Goal: Navigation & Orientation: Find specific page/section

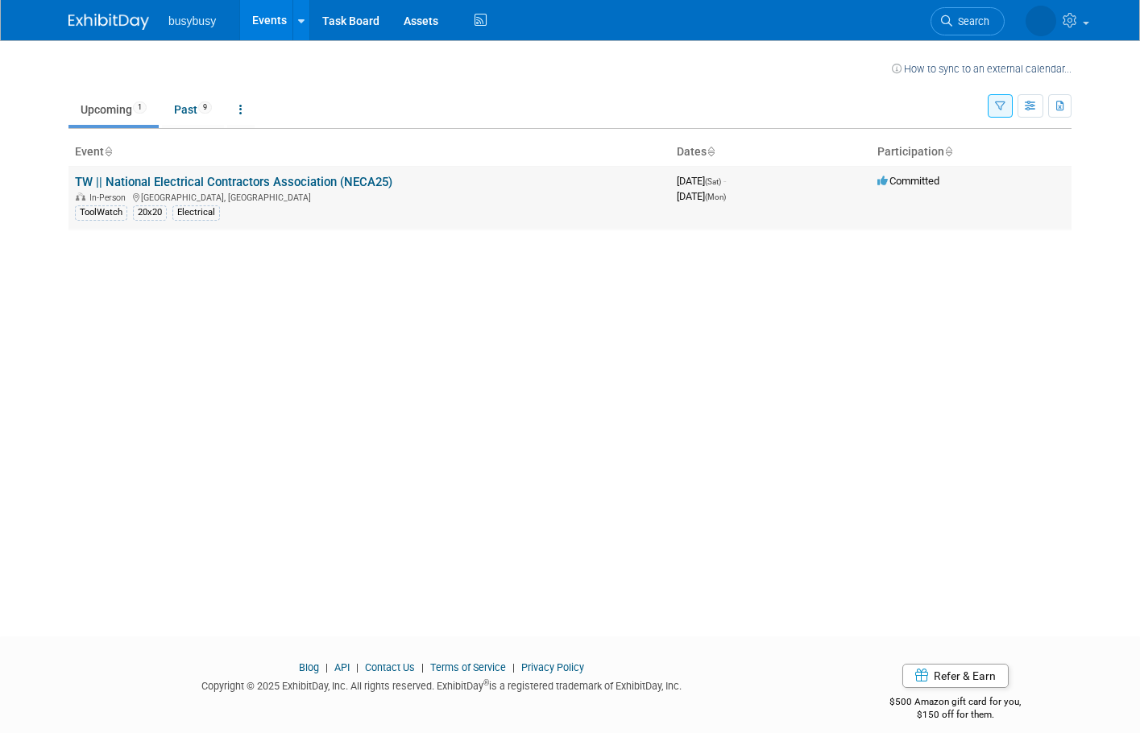
click at [255, 186] on link "TW || National Electrical Contractors Association (NECA25)" at bounding box center [233, 182] width 317 height 14
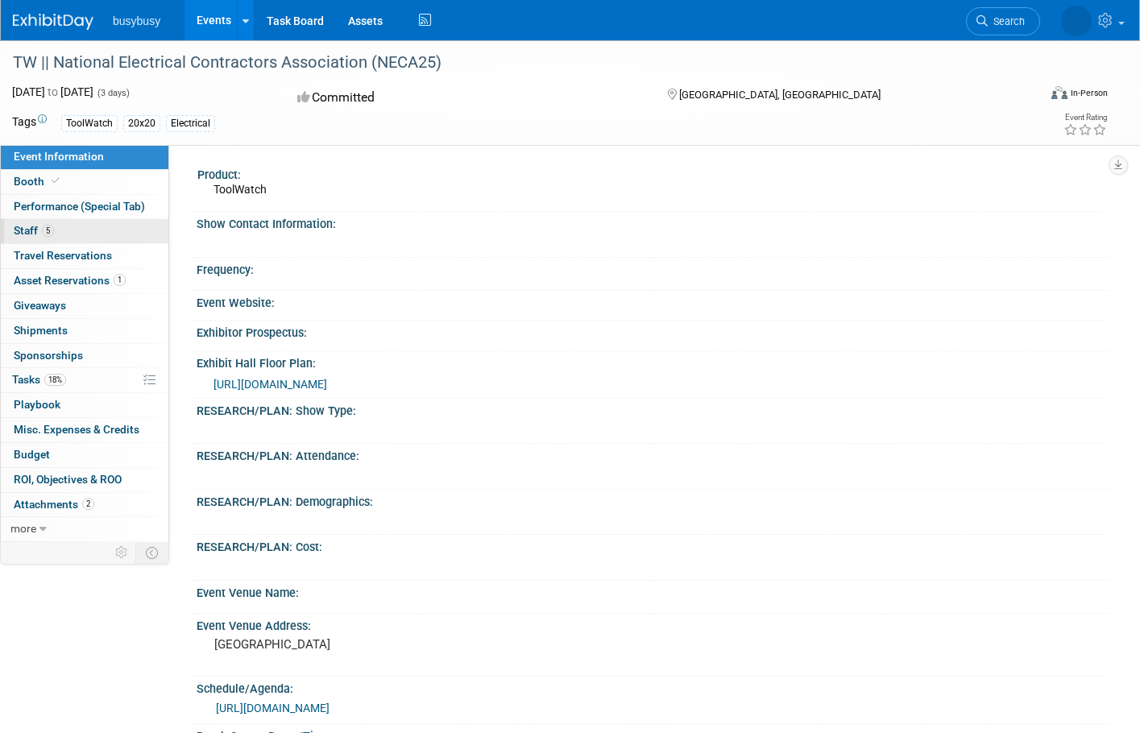
click at [79, 223] on link "5 Staff 5" at bounding box center [85, 231] width 168 height 24
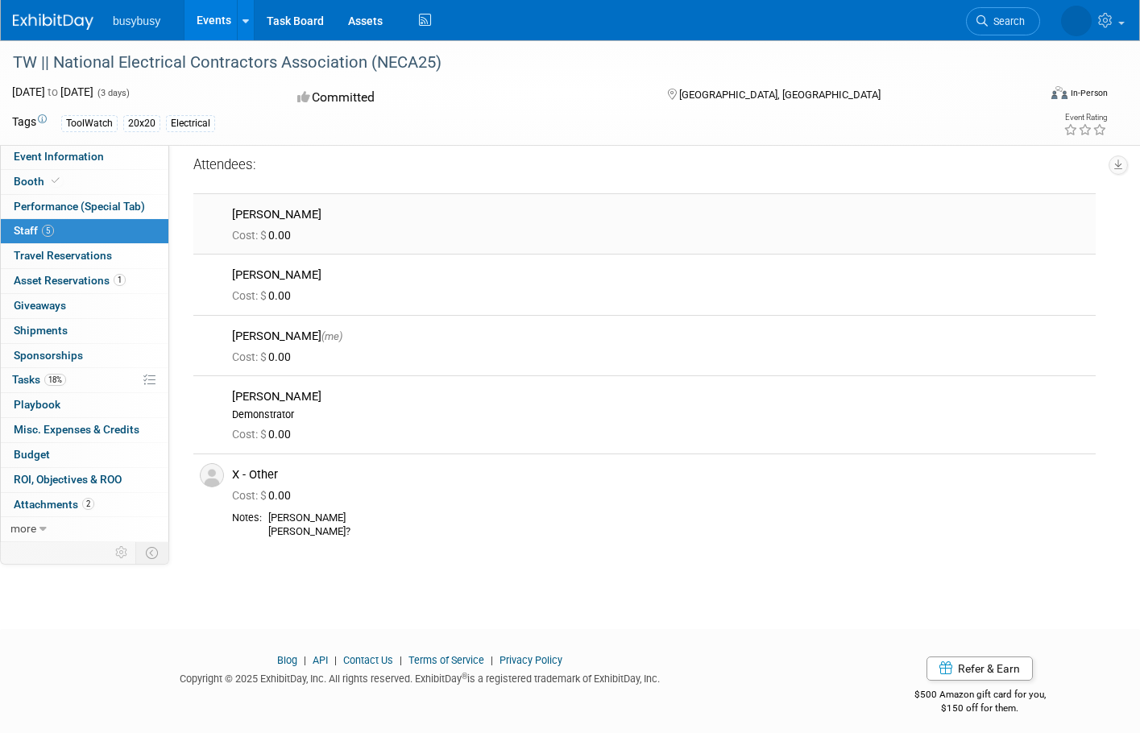
scroll to position [16, 0]
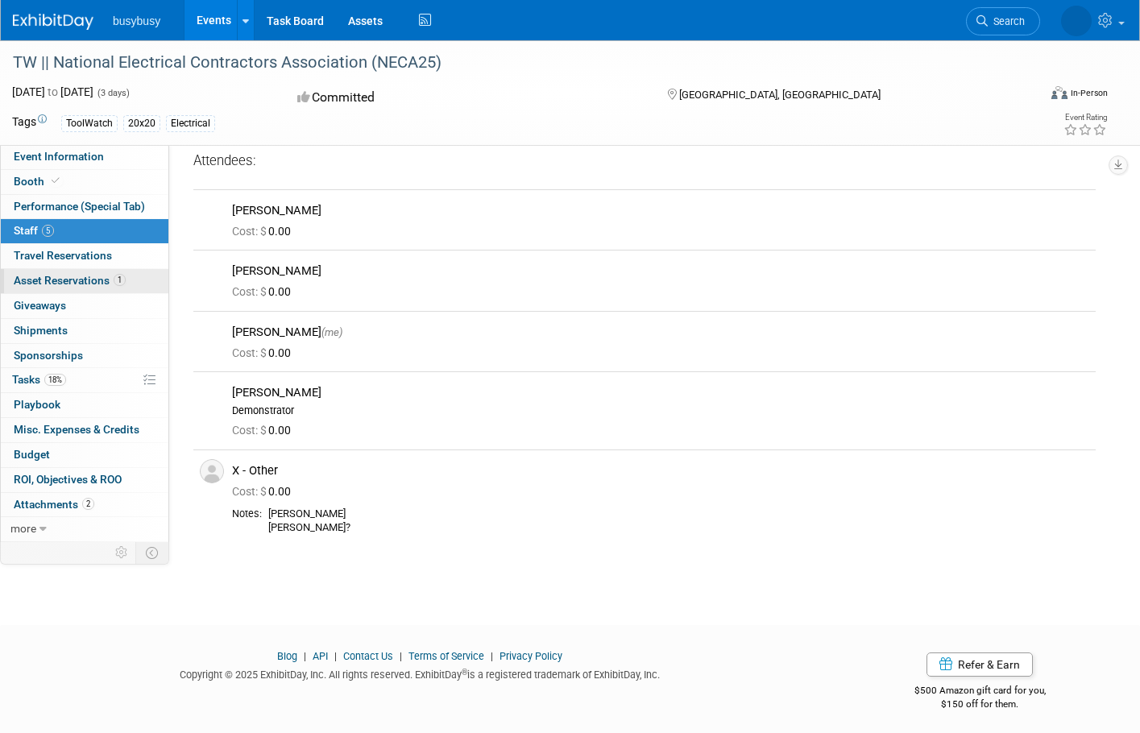
click at [85, 280] on span "Asset Reservations 1" at bounding box center [70, 280] width 112 height 13
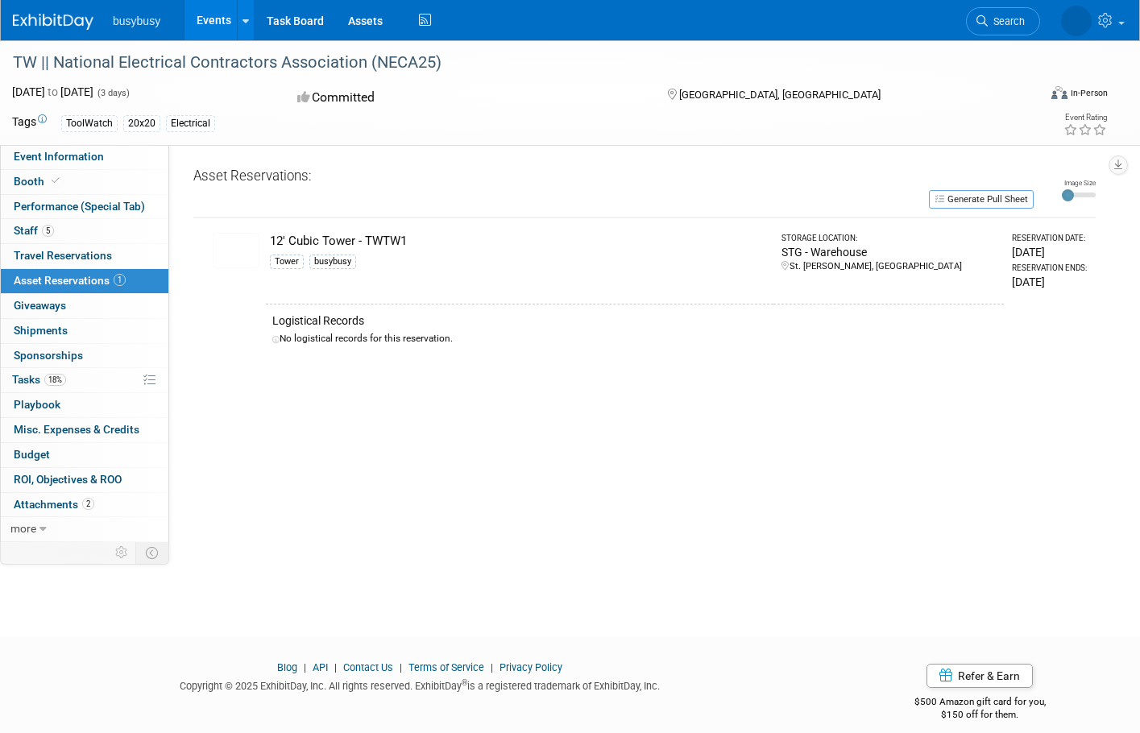
click at [246, 246] on img at bounding box center [236, 250] width 47 height 35
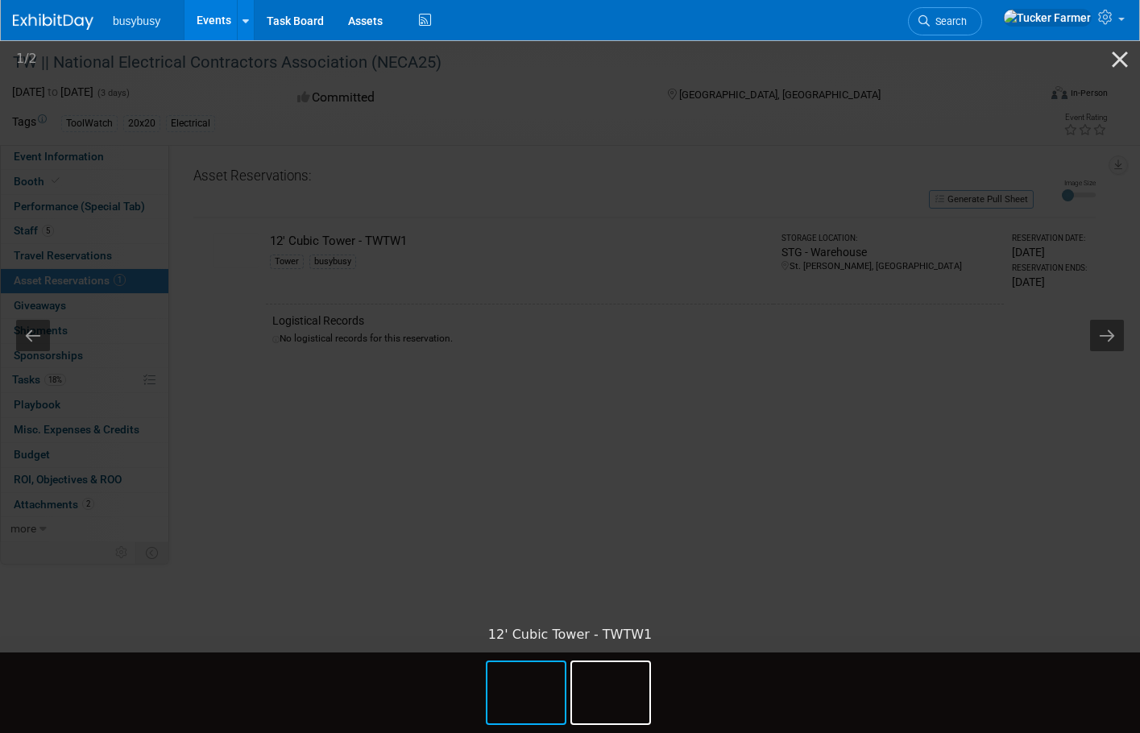
click at [641, 24] on div "busybusy Events Recently Viewed Events: TW || National Electrical Contractors A…" at bounding box center [560, 20] width 1094 height 40
click at [115, 352] on picture at bounding box center [570, 328] width 1140 height 580
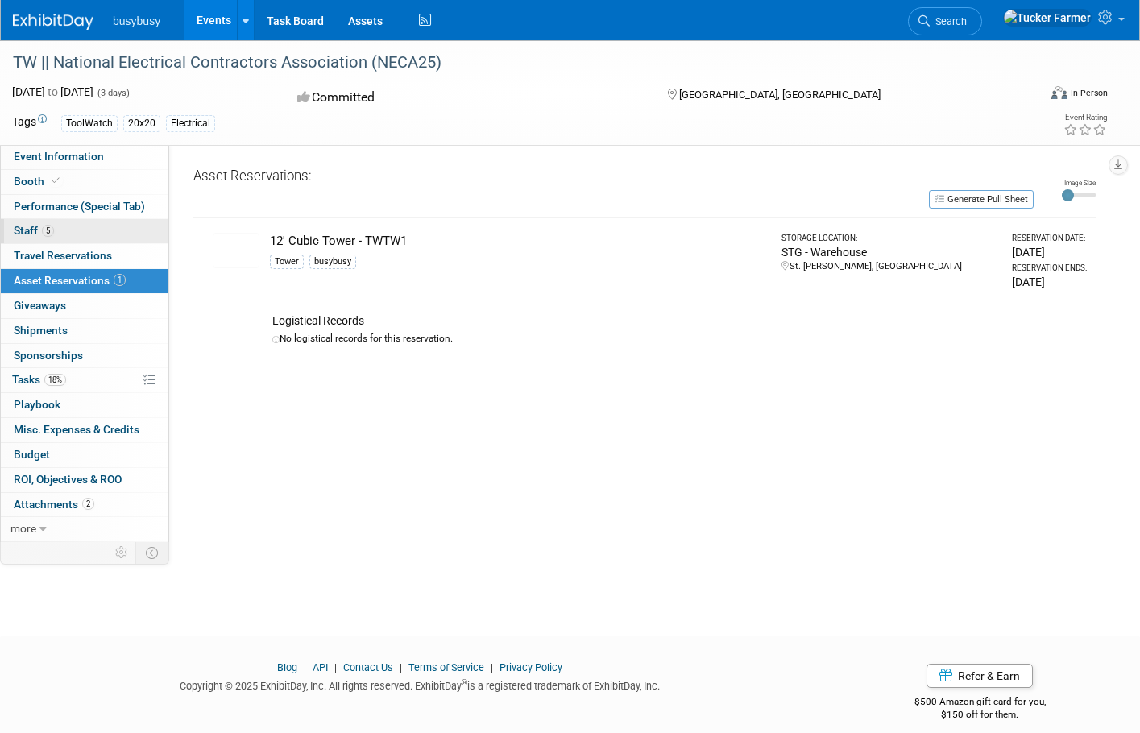
click at [61, 234] on link "5 Staff 5" at bounding box center [85, 231] width 168 height 24
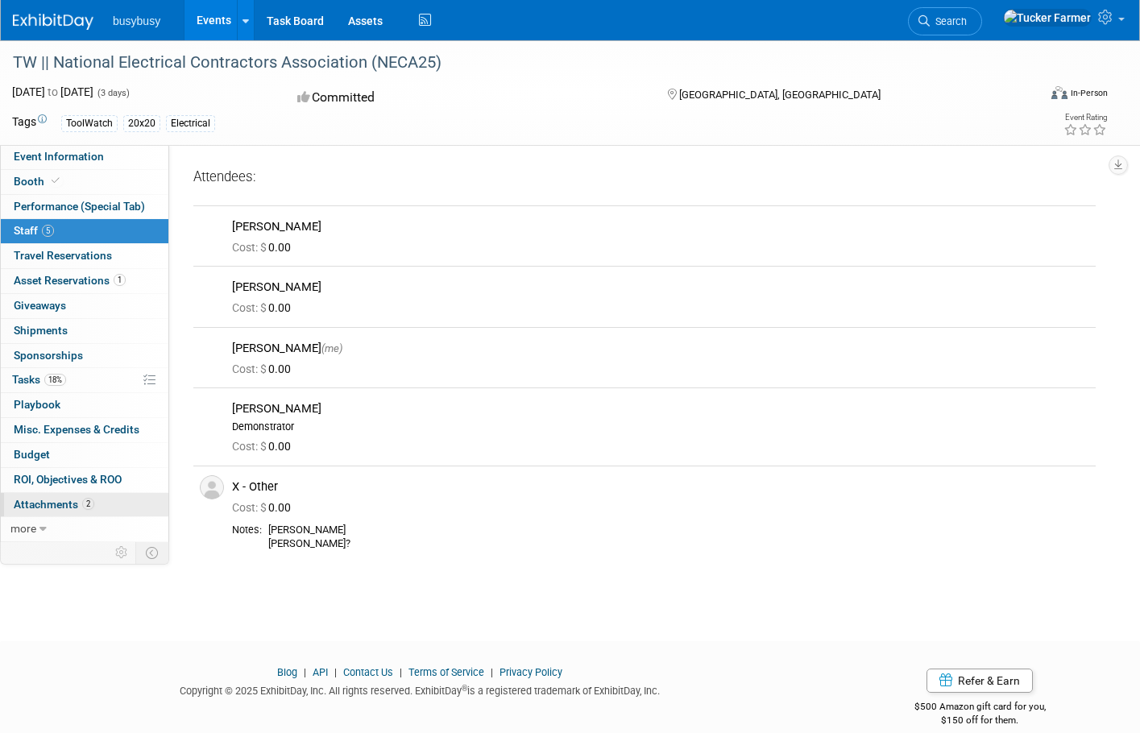
click at [96, 505] on link "2 Attachments 2" at bounding box center [85, 505] width 168 height 24
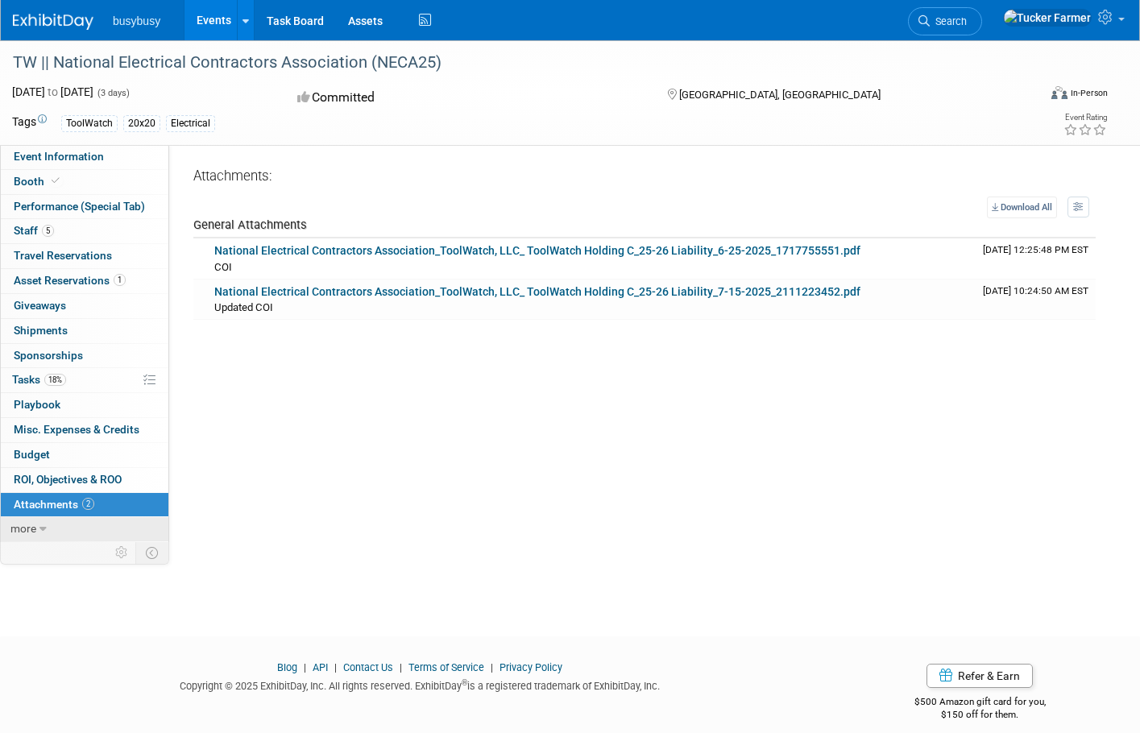
click at [44, 526] on icon at bounding box center [42, 529] width 7 height 11
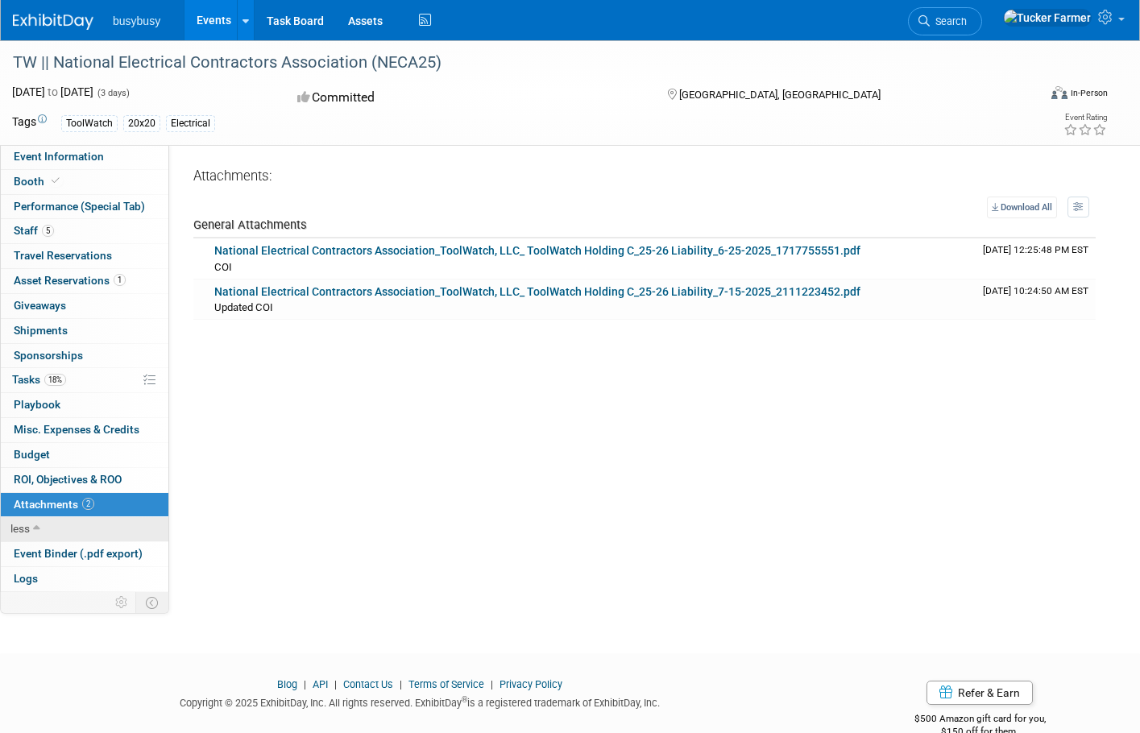
click at [44, 526] on link "less" at bounding box center [85, 529] width 168 height 24
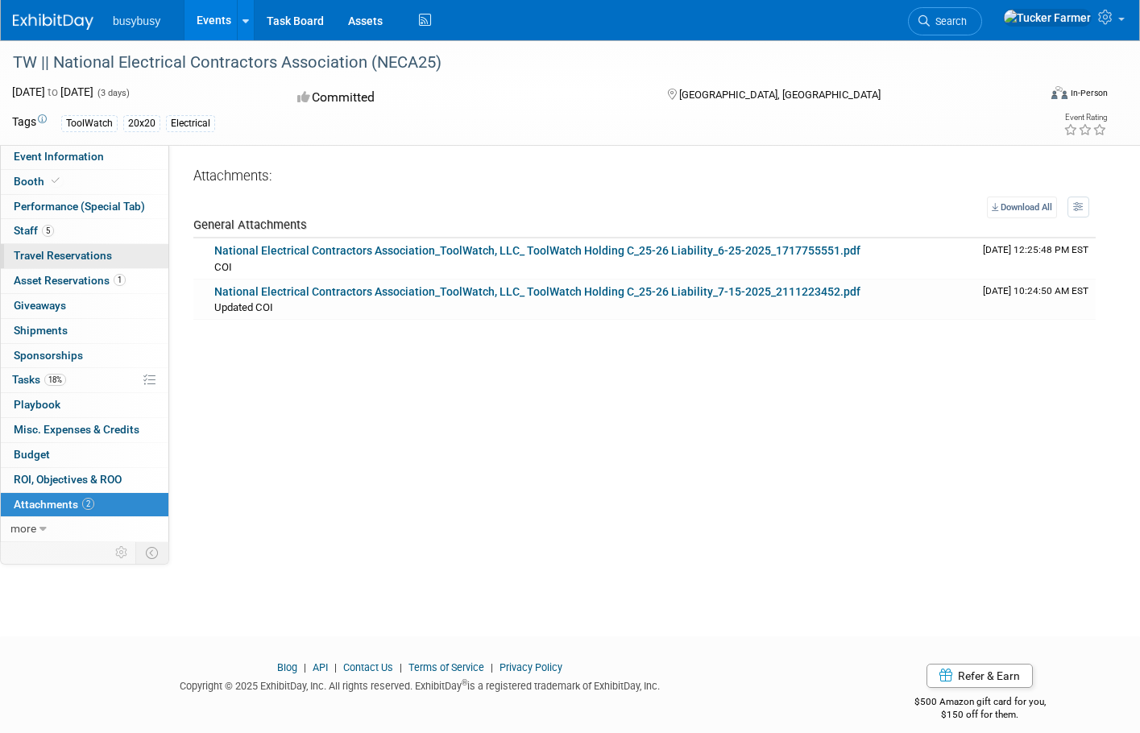
click at [63, 260] on span "Travel Reservations 0" at bounding box center [63, 255] width 98 height 13
